Goal: Transaction & Acquisition: Purchase product/service

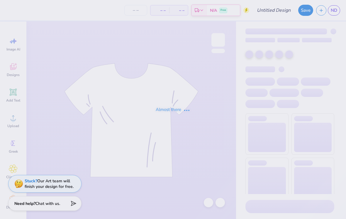
type input "dphie oasis design final"
type input "50"
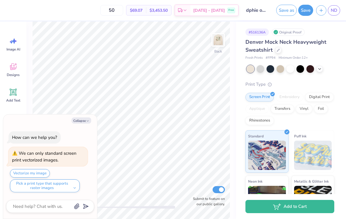
click at [78, 119] on button "Collapse" at bounding box center [82, 120] width 20 height 6
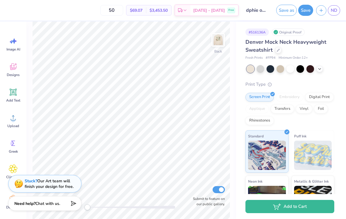
click at [216, 38] on img at bounding box center [218, 40] width 12 height 12
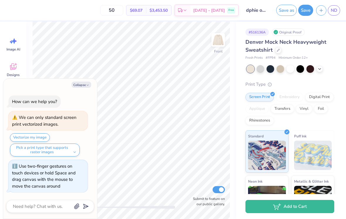
click at [80, 88] on button "Collapse" at bounding box center [82, 85] width 20 height 6
type textarea "x"
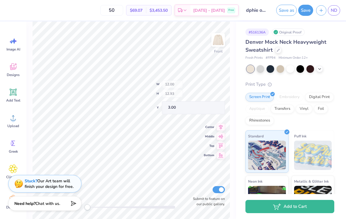
click at [215, 35] on img at bounding box center [218, 40] width 12 height 12
click at [216, 118] on div "Center" at bounding box center [214, 118] width 21 height 7
type input "9.46"
type input "3.13"
type input "4.90"
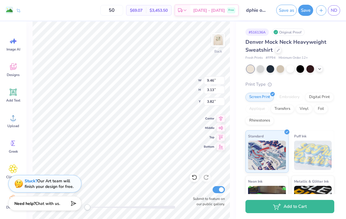
type input "12.48"
type input "4.12"
type input "2.82"
type input "13.39"
type input "4.43"
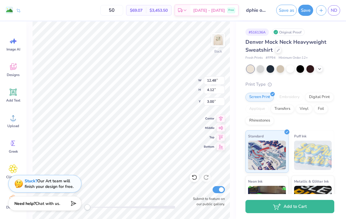
type input "2.70"
click at [221, 40] on img at bounding box center [218, 40] width 12 height 12
click at [221, 42] on img at bounding box center [218, 40] width 12 height 12
click at [223, 42] on img at bounding box center [218, 40] width 12 height 12
click at [13, 116] on icon at bounding box center [13, 117] width 5 height 5
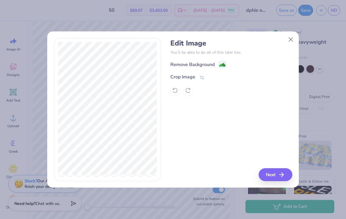
click at [201, 77] on icon at bounding box center [201, 77] width 5 height 5
click at [219, 65] on div "Remove Background Crop Image" at bounding box center [231, 78] width 122 height 34
click at [212, 77] on icon at bounding box center [212, 77] width 4 height 4
click at [211, 77] on div "Crop Image" at bounding box center [231, 76] width 122 height 7
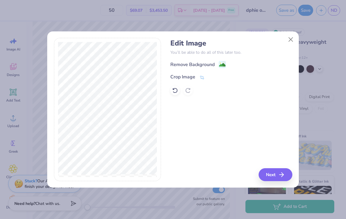
click at [223, 65] on image at bounding box center [222, 65] width 6 height 6
click at [279, 176] on icon "button" at bounding box center [281, 174] width 7 height 7
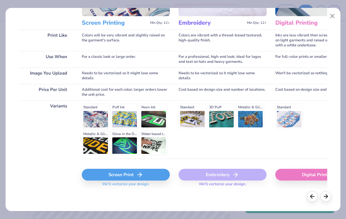
scroll to position [73, 0]
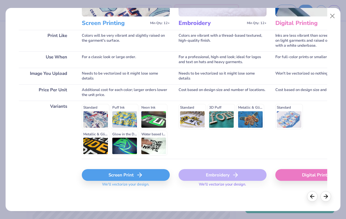
click at [96, 115] on div "Standard Puff Ink Neon Ink Metallic & Glitter Ink Glow in the Dark Ink Water ba…" at bounding box center [126, 130] width 88 height 52
click at [100, 122] on div "Standard Puff Ink Neon Ink Metallic & Glitter Ink Glow in the Dark Ink Water ba…" at bounding box center [126, 130] width 88 height 52
click at [124, 176] on div "Screen Print" at bounding box center [126, 175] width 88 height 12
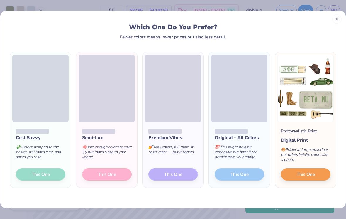
click at [332, 18] on div at bounding box center [336, 18] width 9 height 9
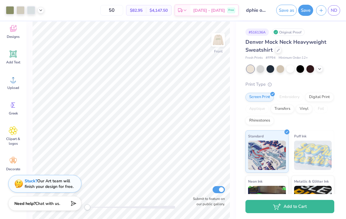
scroll to position [38, 0]
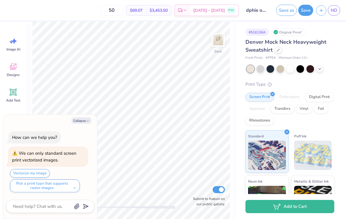
click at [220, 41] on img at bounding box center [218, 40] width 12 height 12
click at [80, 123] on button "Collapse" at bounding box center [82, 120] width 20 height 6
type textarea "x"
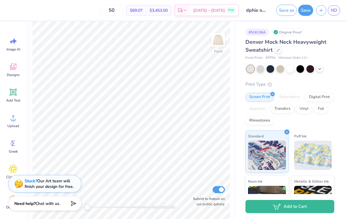
click at [217, 42] on img at bounding box center [218, 40] width 12 height 12
click at [223, 44] on img at bounding box center [218, 40] width 12 height 12
click at [11, 121] on icon at bounding box center [13, 117] width 9 height 9
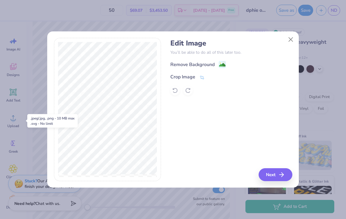
click at [197, 78] on div "Crop Image" at bounding box center [187, 76] width 34 height 7
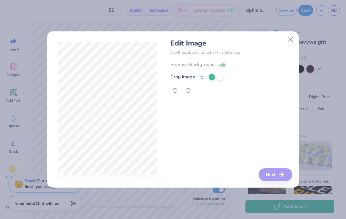
click at [212, 77] on icon at bounding box center [212, 77] width 4 height 4
click at [223, 64] on image at bounding box center [222, 65] width 6 height 6
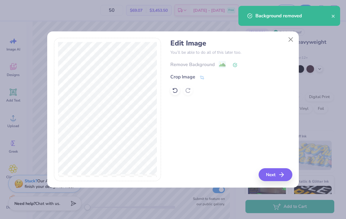
click at [264, 57] on div "Edit Image You’ll be able to do all of this later too. Remove Background Crop I…" at bounding box center [231, 67] width 122 height 56
click at [276, 177] on button "Next" at bounding box center [276, 174] width 34 height 13
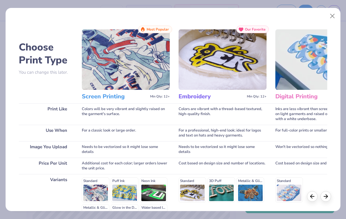
scroll to position [70, 0]
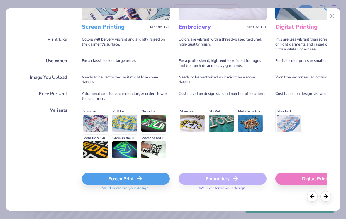
click at [303, 181] on div "Digital Print" at bounding box center [319, 179] width 88 height 12
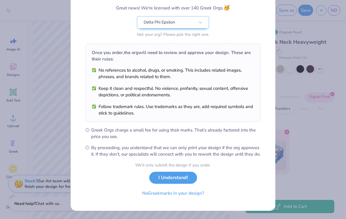
scroll to position [56, 0]
click at [182, 177] on button "I Understand!" at bounding box center [173, 178] width 48 height 12
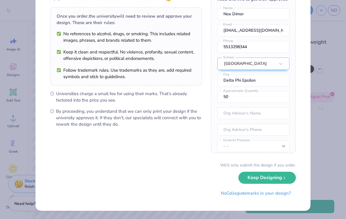
scroll to position [0, 0]
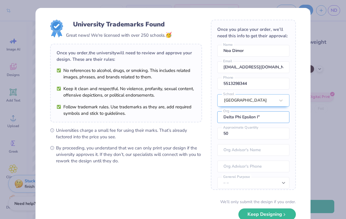
click at [272, 122] on input "Delta Phi Epsilon I"" at bounding box center [253, 117] width 72 height 12
click at [272, 117] on input "Delta Phi Epsilon I"" at bounding box center [253, 117] width 72 height 12
type input "Delta Phi Epsilon"
click at [267, 214] on button "Keep Designing" at bounding box center [266, 214] width 57 height 12
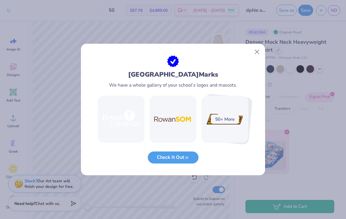
click at [182, 159] on button "Check It Out" at bounding box center [173, 157] width 51 height 12
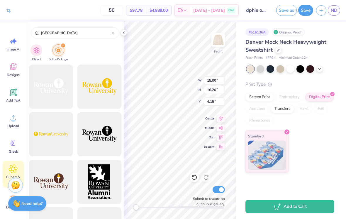
click at [125, 31] on icon at bounding box center [123, 32] width 5 height 5
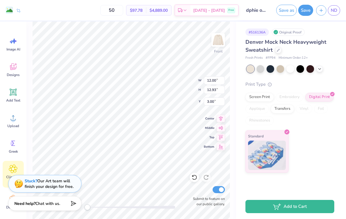
type input "12.00"
type input "12.93"
type input "3.00"
type input "15.00"
type input "16.20"
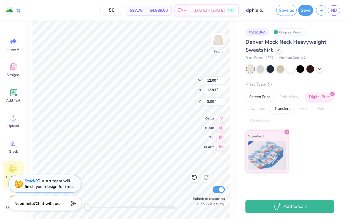
type input "7.36"
type input "12.00"
type input "12.93"
type input "3.00"
type input "8.33"
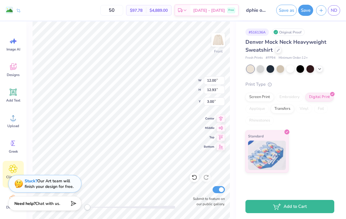
type input "8.97"
type input "6.96"
type input "15.00"
type input "16.20"
type input "7.36"
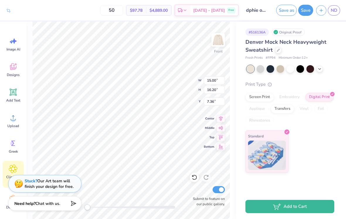
type input "9.00"
type input "9.72"
type input "13.83"
type input "8.33"
type input "8.97"
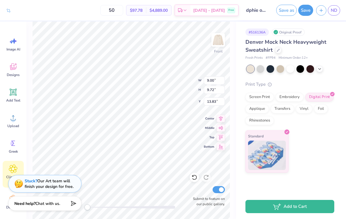
type input "6.96"
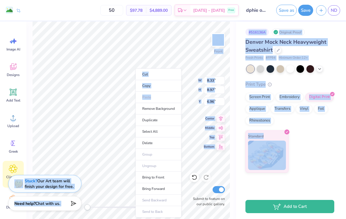
click at [161, 74] on li "Cut" at bounding box center [159, 74] width 46 height 12
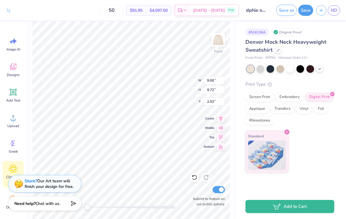
type input "6.06"
type input "11.18"
type input "12.07"
type input "12.28"
type input "13.27"
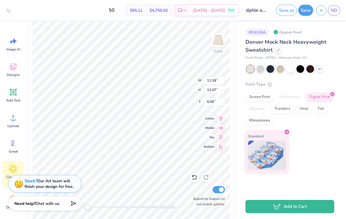
type input "4.87"
type input "13.69"
type input "14.78"
type input "4.10"
click at [216, 39] on img at bounding box center [218, 40] width 12 height 12
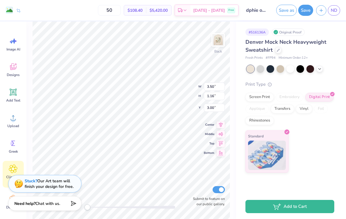
type input "9.13"
type input "3.02"
type input "1.14"
type input "12.25"
type input "4.05"
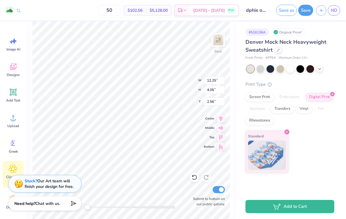
type input "3.00"
type input "13.22"
type input "4.37"
type input "2.68"
type input "12.61"
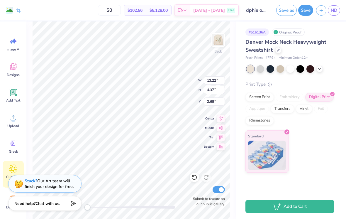
type input "4.17"
type input "2.88"
click at [221, 36] on img at bounding box center [218, 40] width 12 height 12
click at [221, 37] on img at bounding box center [218, 40] width 12 height 12
click at [217, 37] on img at bounding box center [218, 40] width 12 height 12
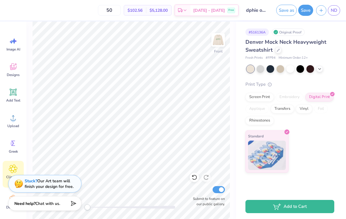
click at [220, 42] on img at bounding box center [218, 40] width 12 height 12
click at [304, 11] on button "Save" at bounding box center [305, 10] width 15 height 11
click at [333, 7] on span "ND" at bounding box center [334, 10] width 6 height 7
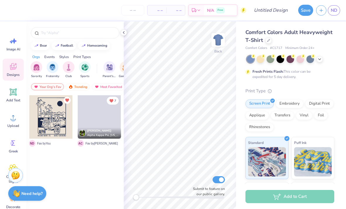
click at [122, 31] on icon at bounding box center [123, 32] width 5 height 5
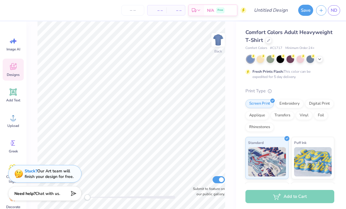
click at [15, 67] on icon at bounding box center [13, 66] width 9 height 9
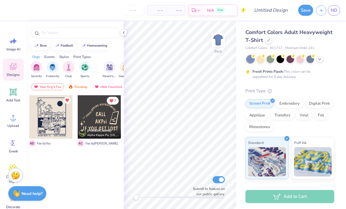
click at [119, 32] on div at bounding box center [74, 31] width 97 height 20
click at [270, 38] on div at bounding box center [268, 40] width 6 height 6
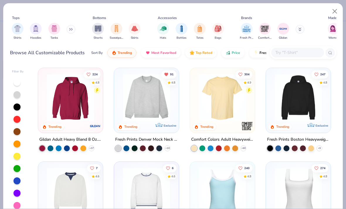
click at [136, 91] on img at bounding box center [146, 97] width 53 height 47
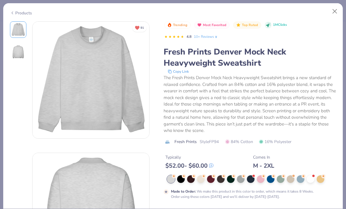
click at [189, 179] on div at bounding box center [191, 179] width 8 height 8
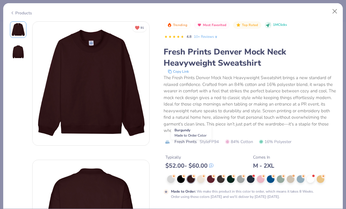
scroll to position [69, 0]
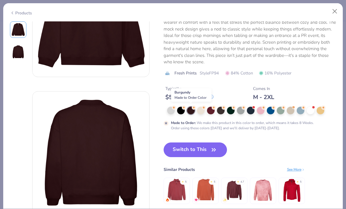
click at [203, 147] on button "Switch to This" at bounding box center [196, 150] width 64 height 15
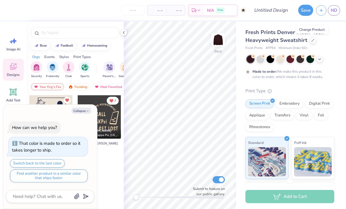
click at [81, 108] on button "Collapse" at bounding box center [82, 111] width 20 height 6
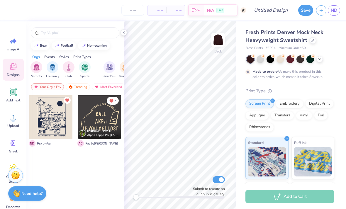
click at [216, 40] on img at bounding box center [218, 40] width 12 height 12
click at [14, 121] on circle at bounding box center [13, 120] width 4 height 4
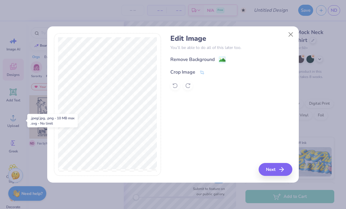
click at [190, 58] on div "Remove Background" at bounding box center [192, 59] width 44 height 7
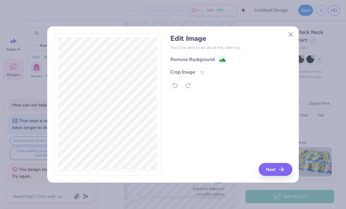
click at [175, 70] on div "Crop Image" at bounding box center [182, 72] width 25 height 7
click at [209, 70] on button at bounding box center [212, 72] width 6 height 6
click at [214, 57] on div "Remove Background" at bounding box center [192, 59] width 44 height 7
click at [278, 165] on button "Next" at bounding box center [276, 169] width 34 height 13
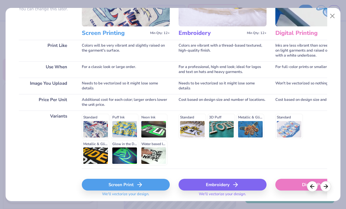
scroll to position [67, 0]
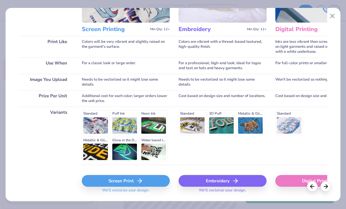
click at [300, 177] on div "Digital Print" at bounding box center [319, 181] width 88 height 12
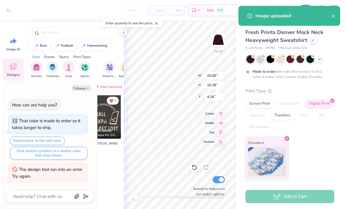
type textarea "x"
type input "13.23"
type input "14.28"
type input "6.06"
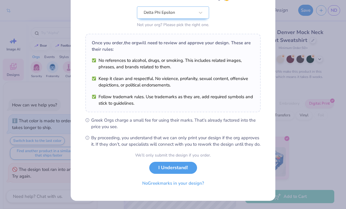
scroll to position [65, 0]
click at [173, 166] on button "I Understand!" at bounding box center [173, 168] width 48 height 12
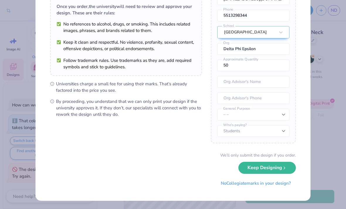
scroll to position [46, 0]
click at [266, 163] on button "Keep Designing" at bounding box center [266, 168] width 57 height 12
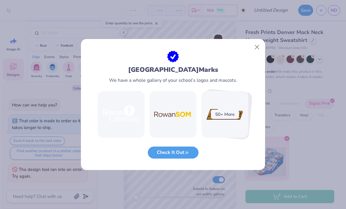
scroll to position [0, 0]
click at [255, 47] on button "Close" at bounding box center [257, 47] width 11 height 11
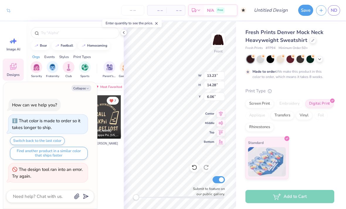
click at [126, 33] on icon at bounding box center [123, 32] width 5 height 5
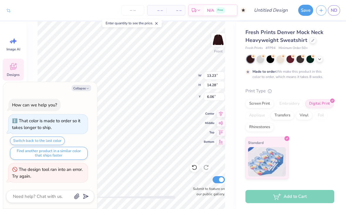
click at [81, 89] on button "Collapse" at bounding box center [82, 88] width 20 height 6
type textarea "x"
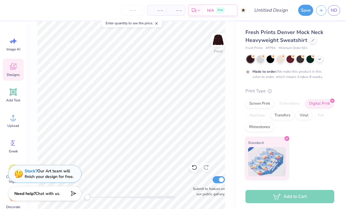
click at [221, 40] on img at bounding box center [218, 40] width 12 height 12
click at [222, 40] on img at bounding box center [218, 40] width 12 height 12
click at [321, 61] on div at bounding box center [319, 59] width 6 height 6
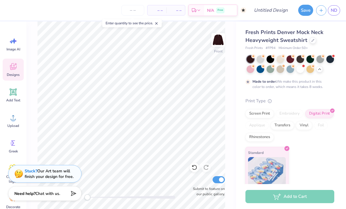
click at [302, 60] on div at bounding box center [301, 59] width 8 height 8
click at [281, 59] on div at bounding box center [281, 59] width 8 height 8
click at [219, 36] on img at bounding box center [218, 40] width 12 height 12
click at [16, 120] on icon at bounding box center [13, 117] width 9 height 9
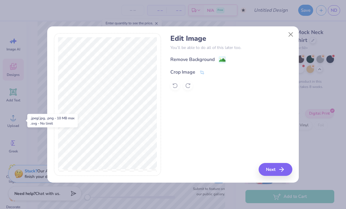
click at [178, 70] on div "Crop Image" at bounding box center [182, 72] width 25 height 7
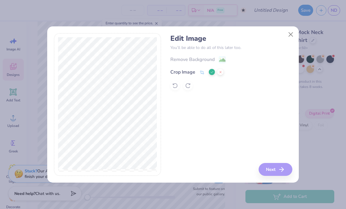
click at [211, 72] on icon at bounding box center [212, 72] width 4 height 4
click at [215, 59] on div "Remove Background" at bounding box center [197, 59] width 55 height 7
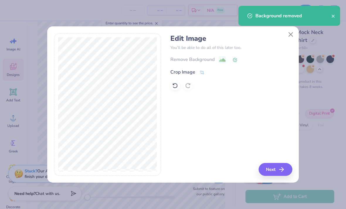
click at [275, 167] on button "Next" at bounding box center [276, 169] width 34 height 13
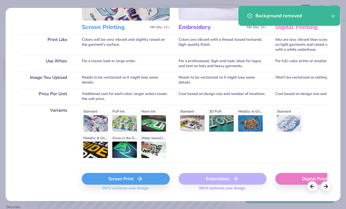
scroll to position [70, 0]
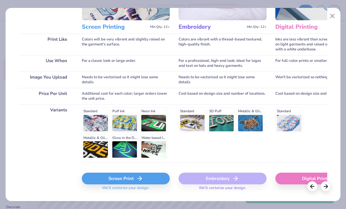
click at [298, 179] on div "Digital Print" at bounding box center [319, 179] width 88 height 12
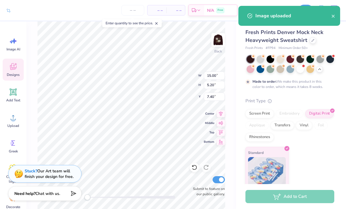
type input "12.39"
type input "4.29"
type input "3.90"
type input "13.72"
type input "4.75"
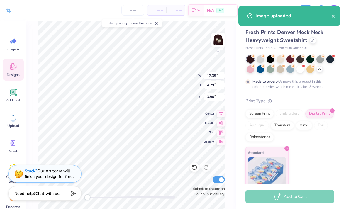
type input "3.44"
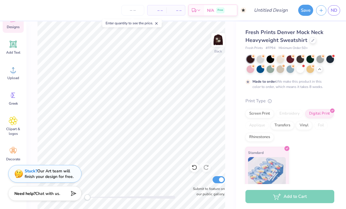
scroll to position [48, 0]
click at [218, 36] on img at bounding box center [218, 40] width 12 height 12
type input "13.71"
type input "8.18"
click at [218, 38] on img at bounding box center [218, 40] width 12 height 12
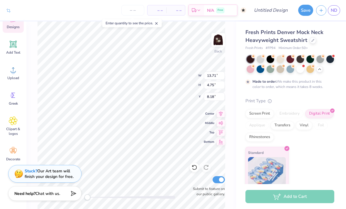
type input "13.72"
type input "3.64"
click at [216, 35] on img at bounding box center [218, 40] width 12 height 12
click at [220, 35] on img at bounding box center [218, 40] width 12 height 12
type input "12.77"
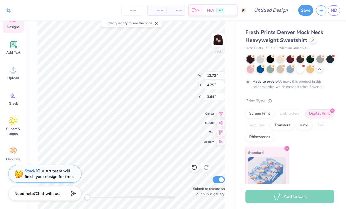
type input "4.42"
type input "3.97"
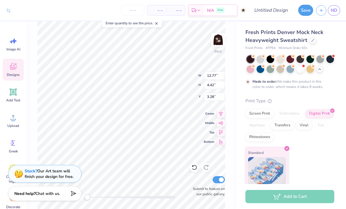
scroll to position [0, 0]
click at [21, 9] on div "– – Per Item – – Total Est. Delivery N/A Free" at bounding box center [130, 10] width 232 height 21
